Goal: Transaction & Acquisition: Download file/media

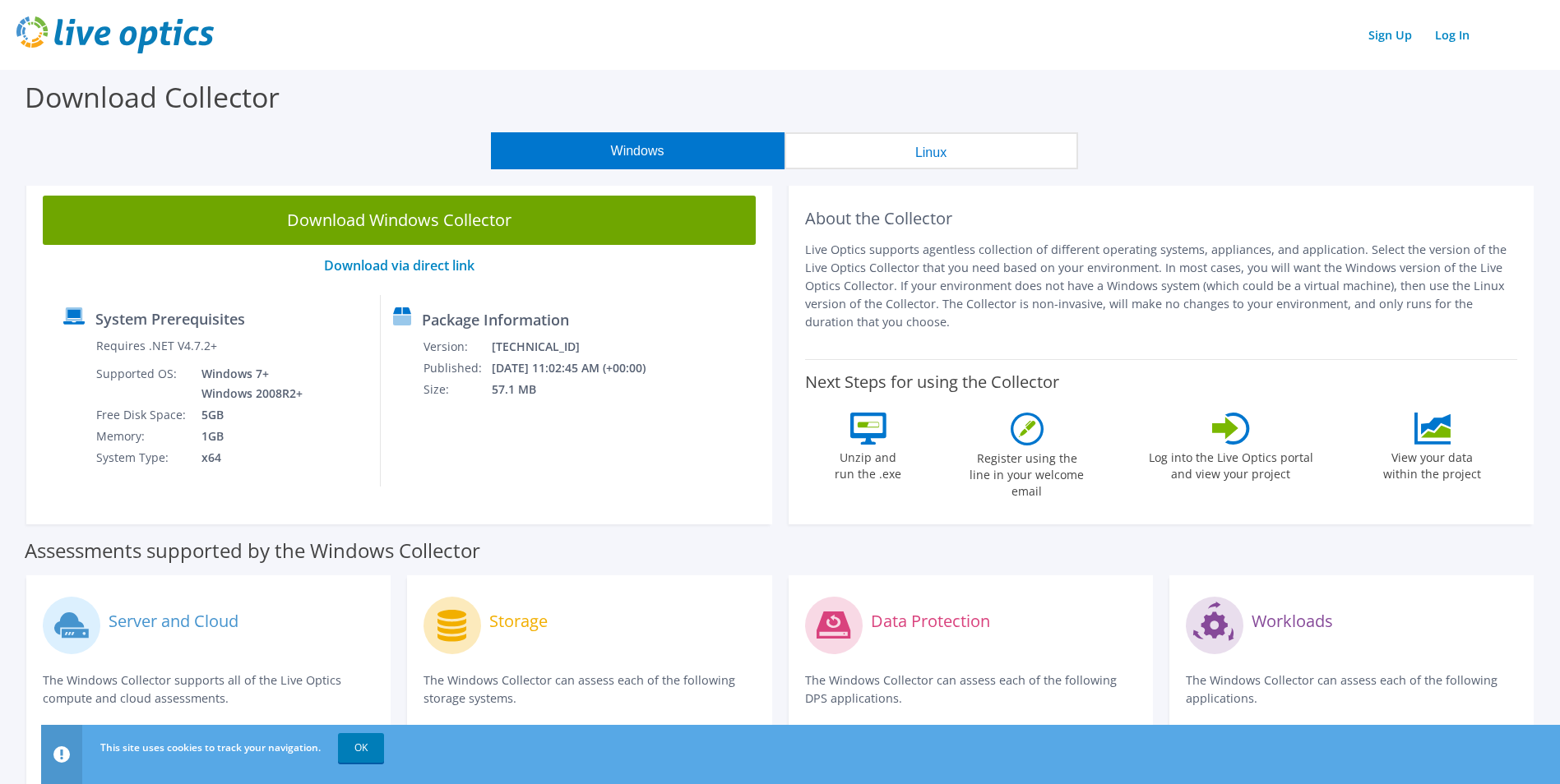
click at [873, 158] on button "Linux" at bounding box center [931, 151] width 294 height 37
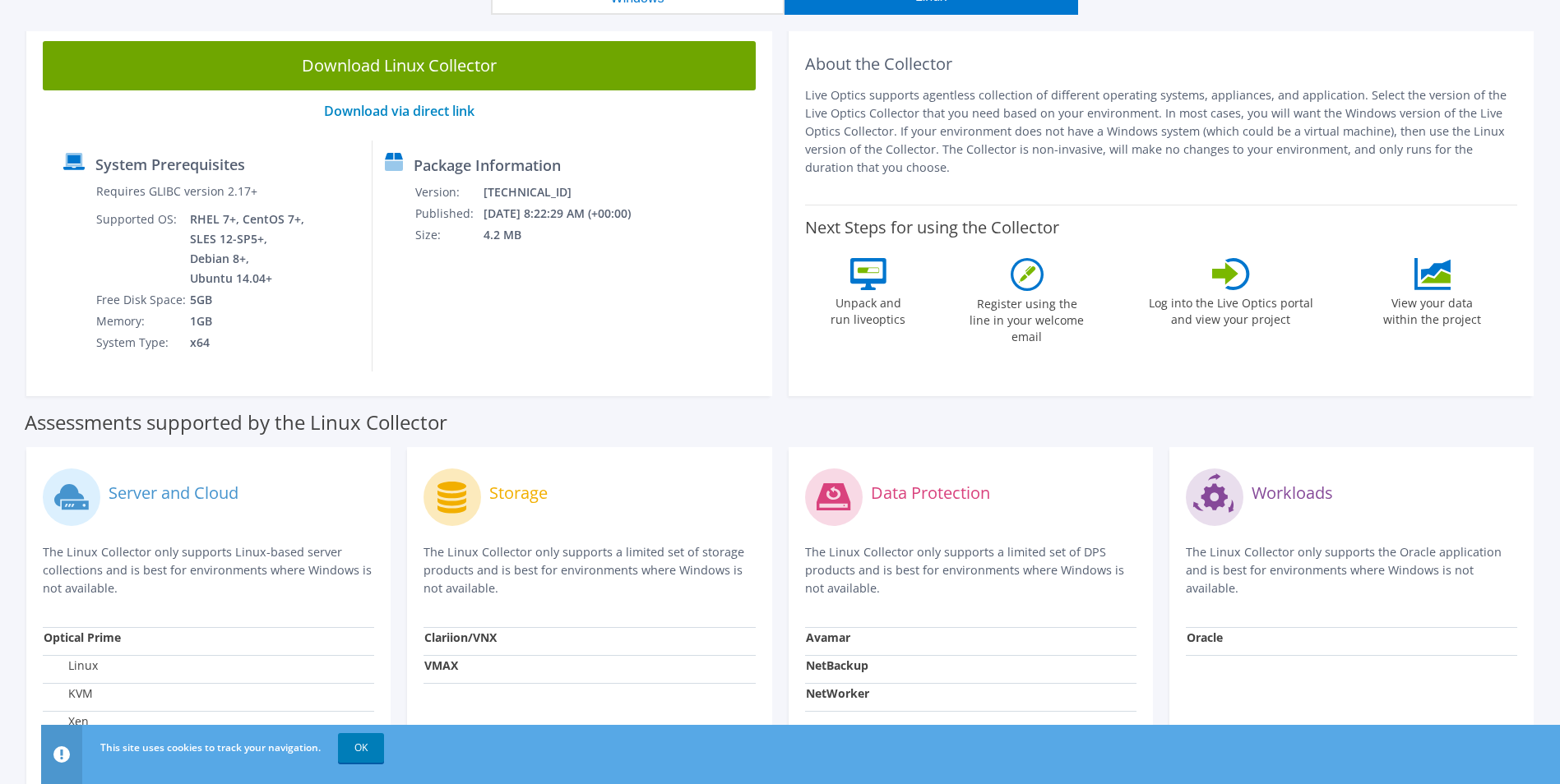
scroll to position [82, 0]
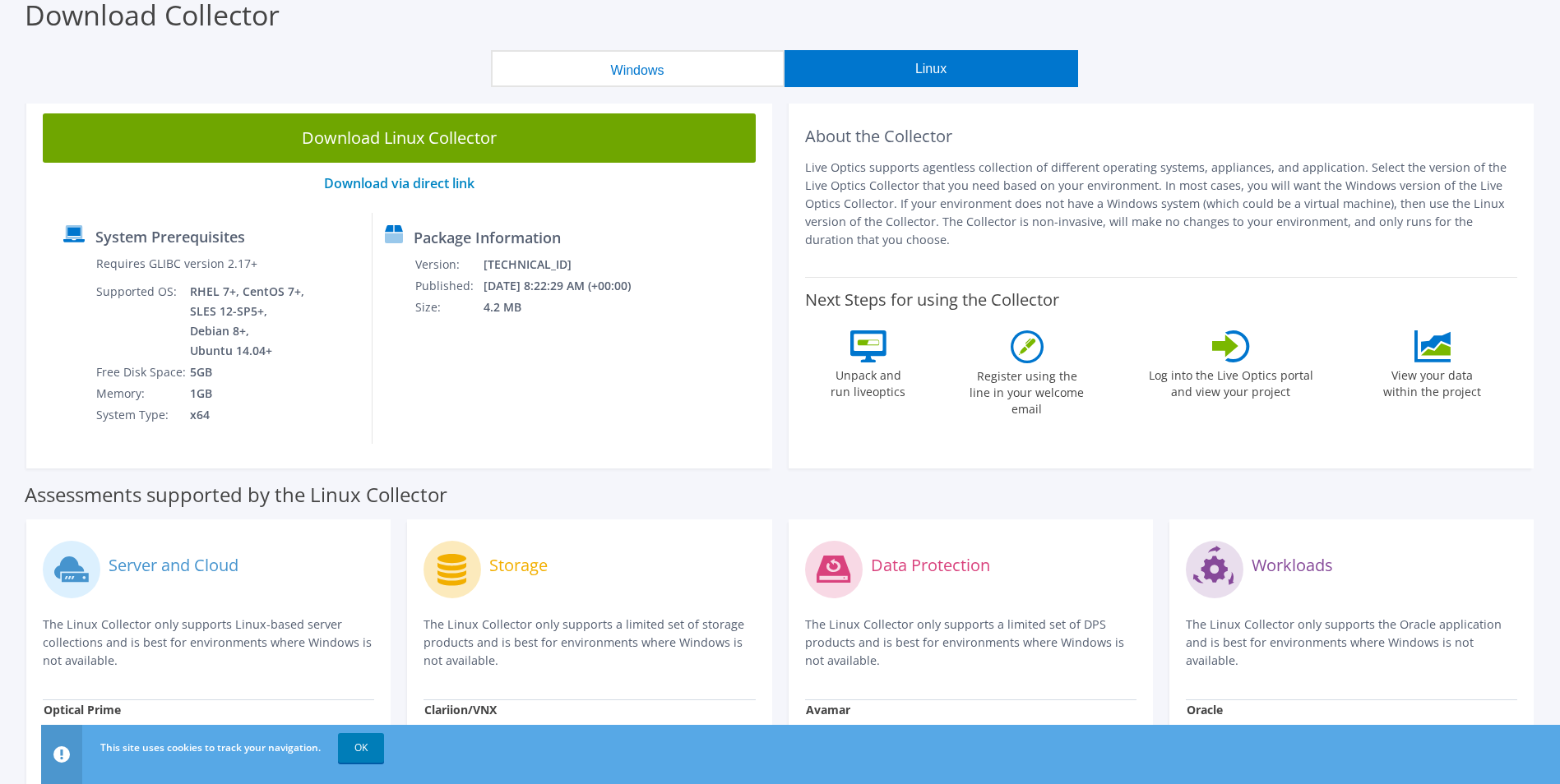
click at [719, 75] on button "Windows" at bounding box center [638, 69] width 294 height 37
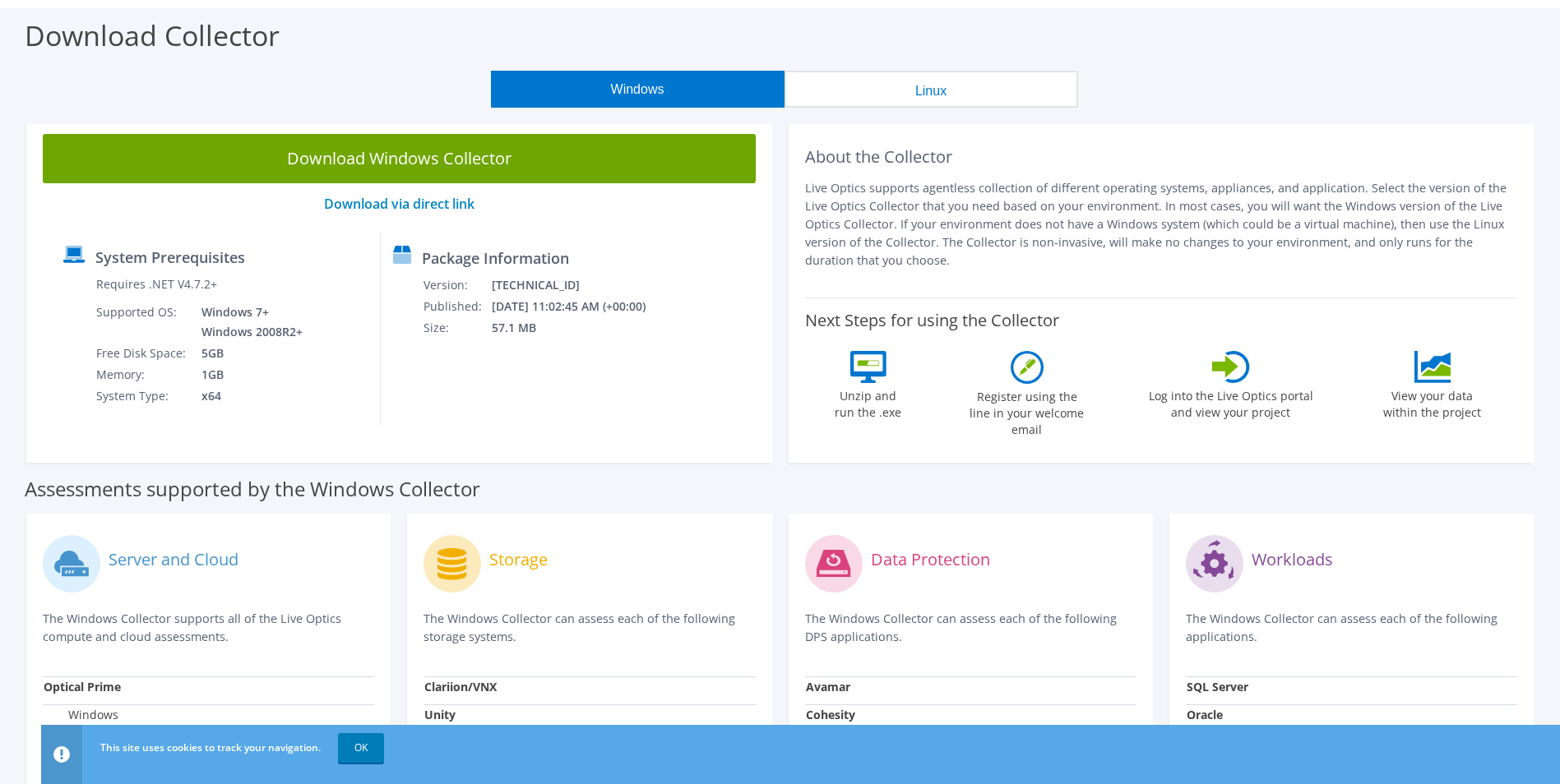
scroll to position [0, 0]
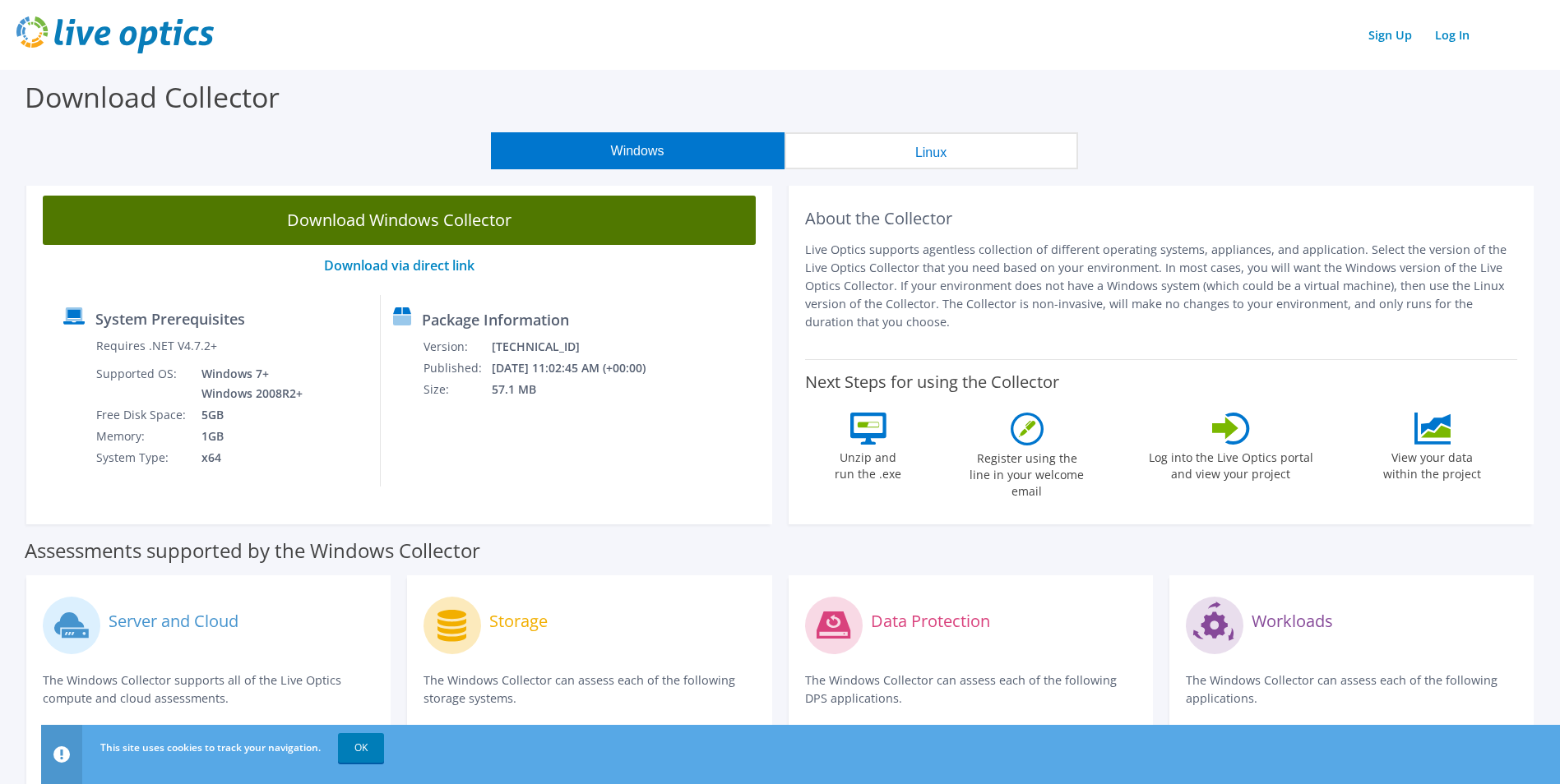
click at [573, 213] on link "Download Windows Collector" at bounding box center [398, 220] width 713 height 50
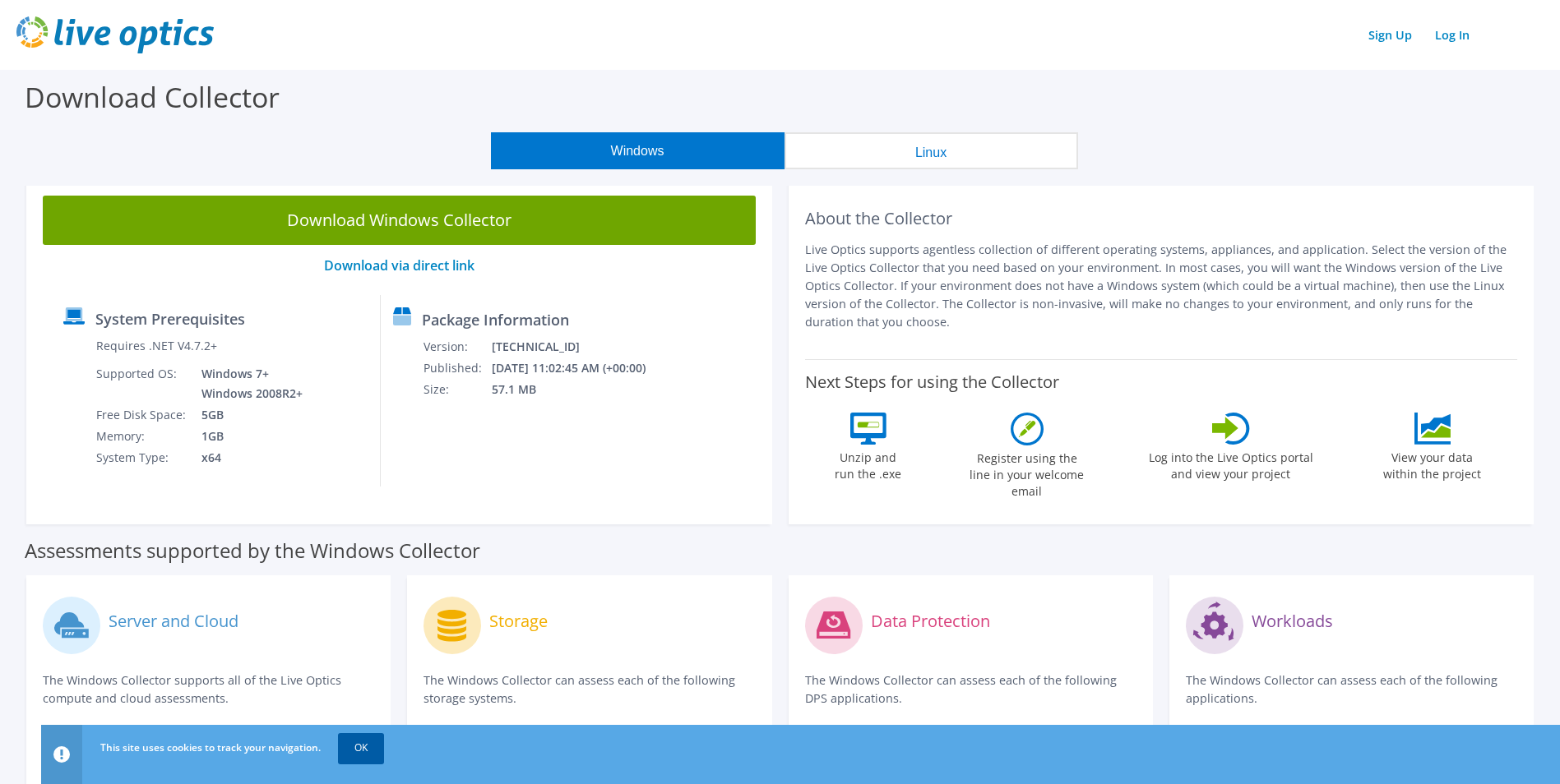
click at [357, 749] on link "OK" at bounding box center [361, 748] width 46 height 29
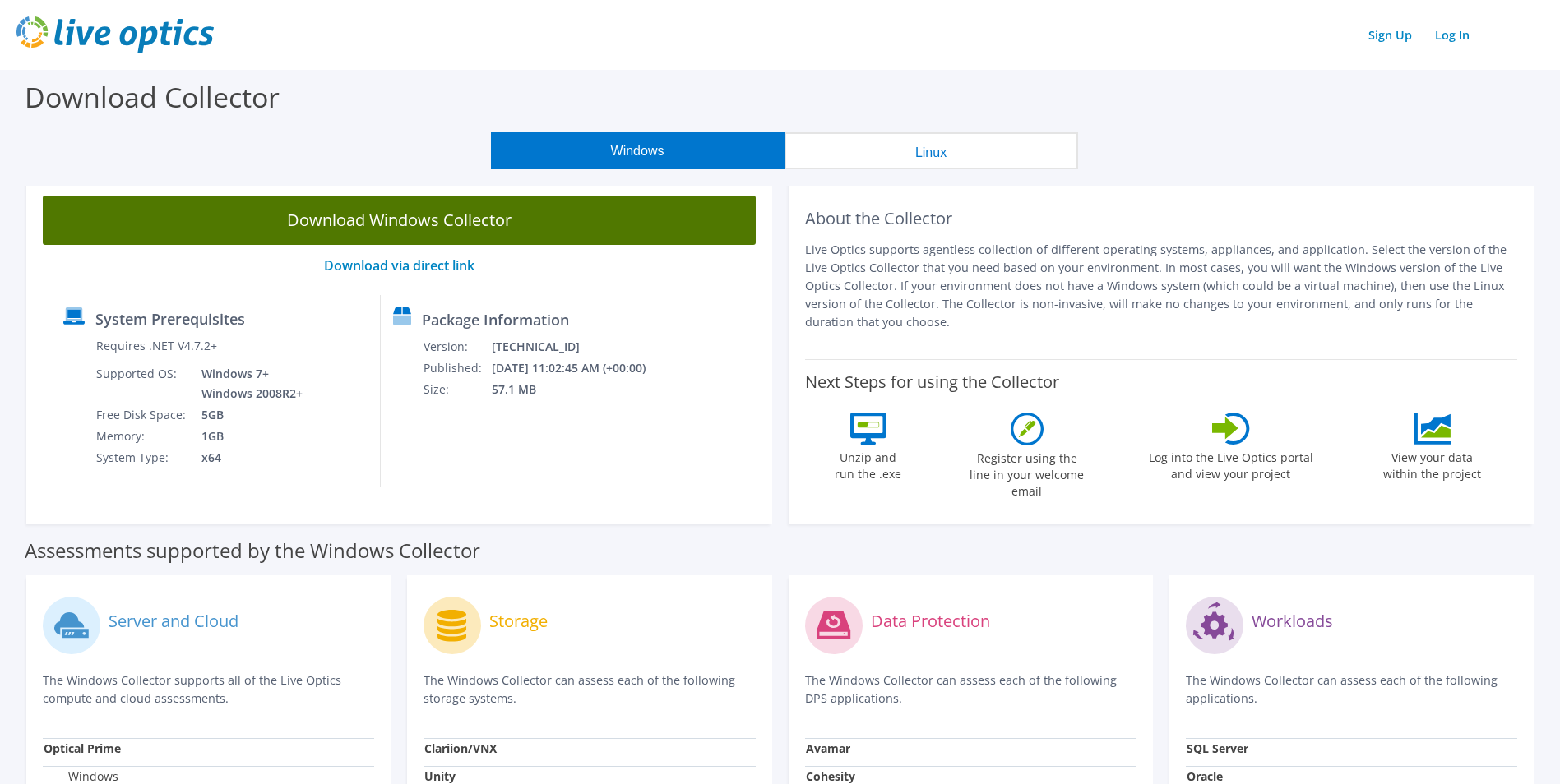
click at [495, 226] on link "Download Windows Collector" at bounding box center [398, 220] width 713 height 50
